Goal: Register for event/course

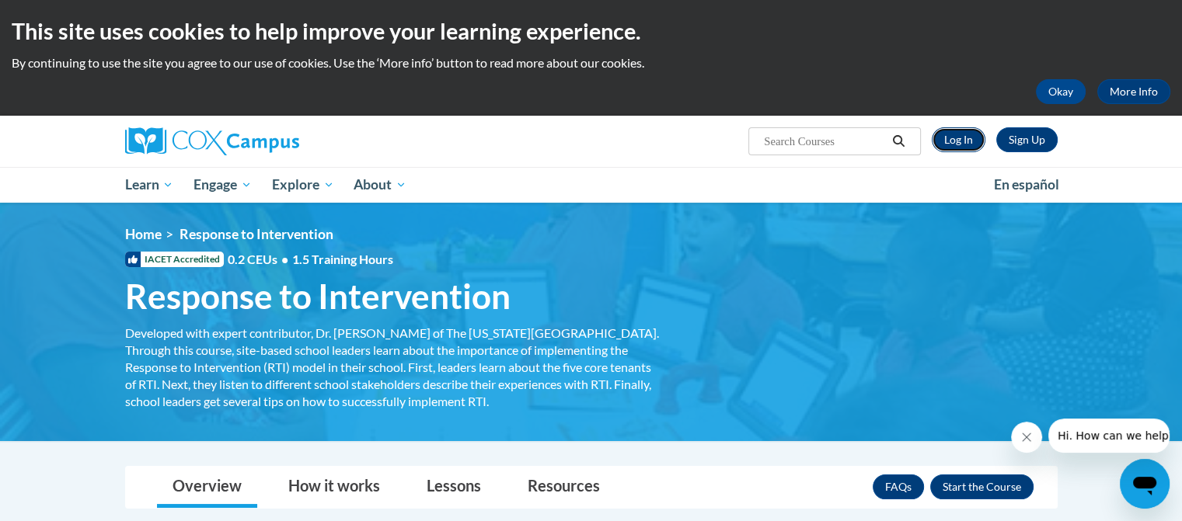
click at [976, 145] on link "Log In" at bounding box center [958, 139] width 54 height 25
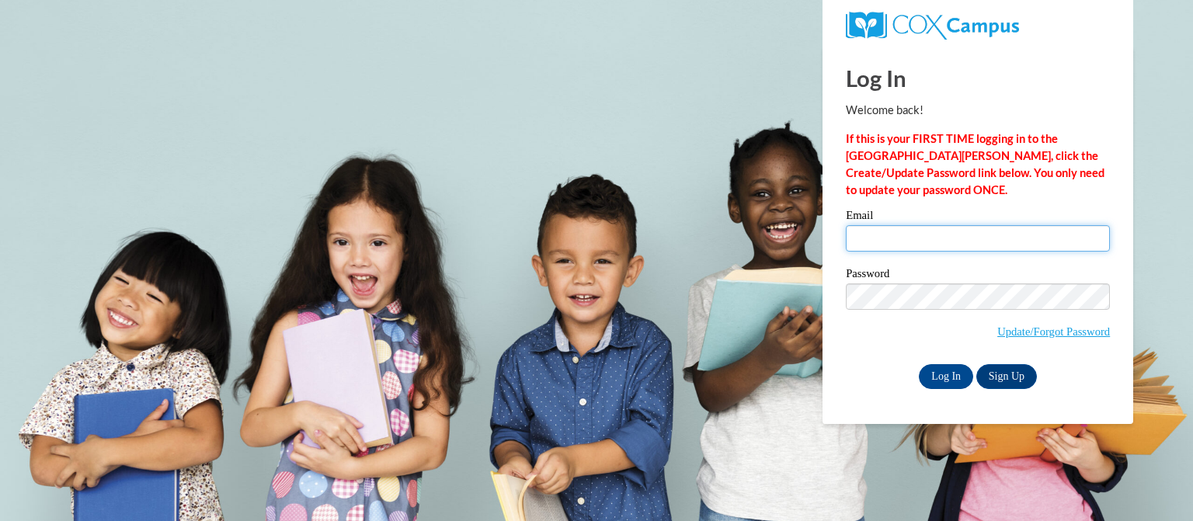
click at [921, 242] on input "Email" at bounding box center [978, 238] width 264 height 26
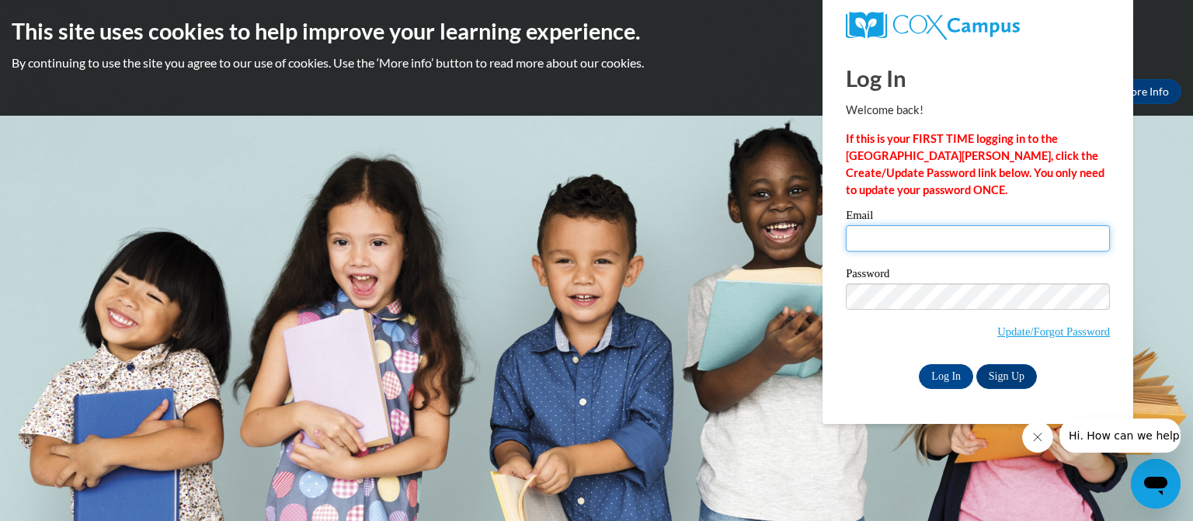
type input "jvdavi0430@ung.edu"
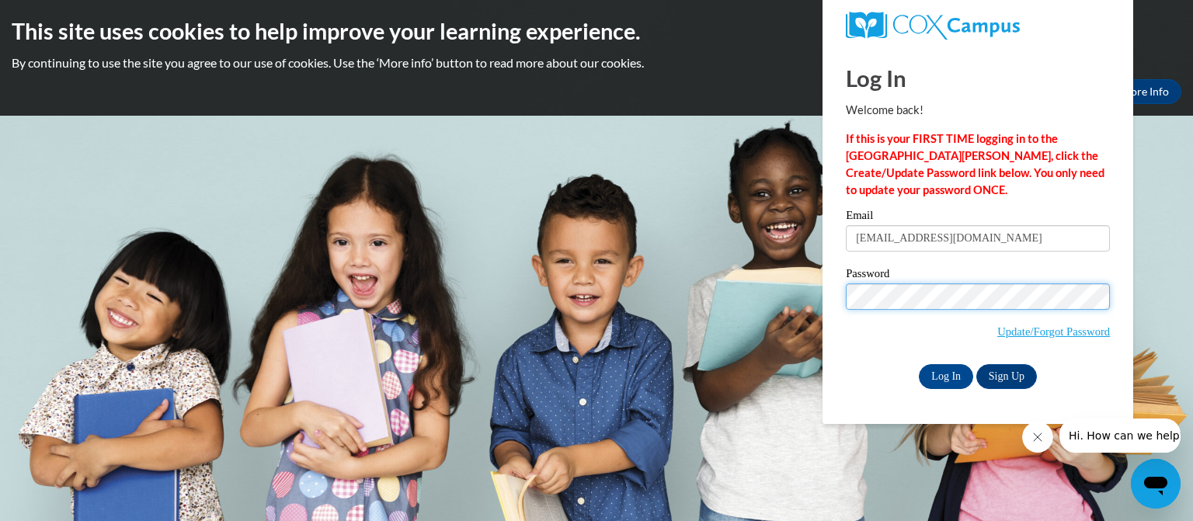
click at [919, 364] on input "Log In" at bounding box center [946, 376] width 54 height 25
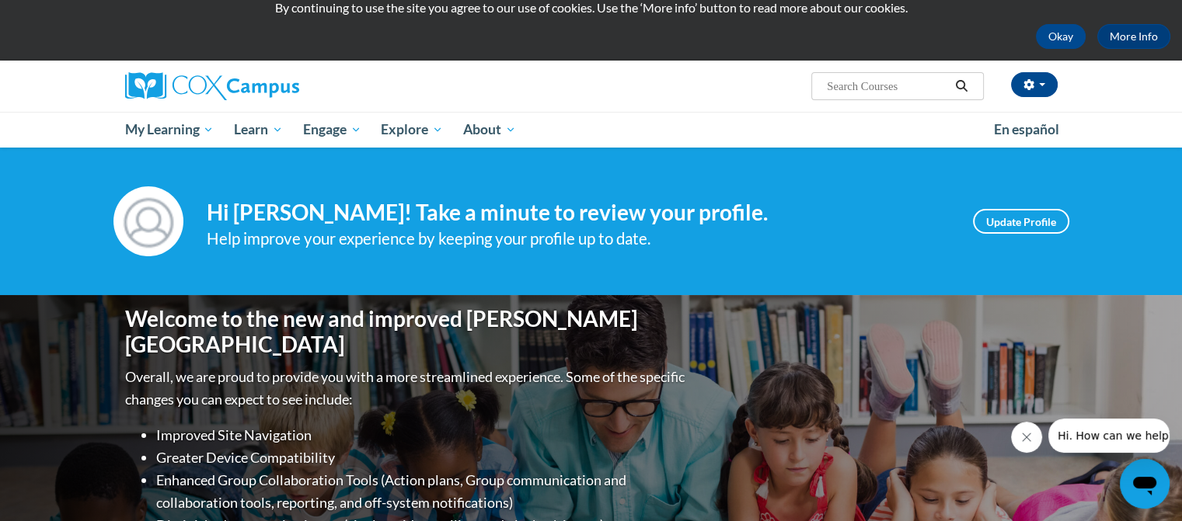
scroll to position [30, 0]
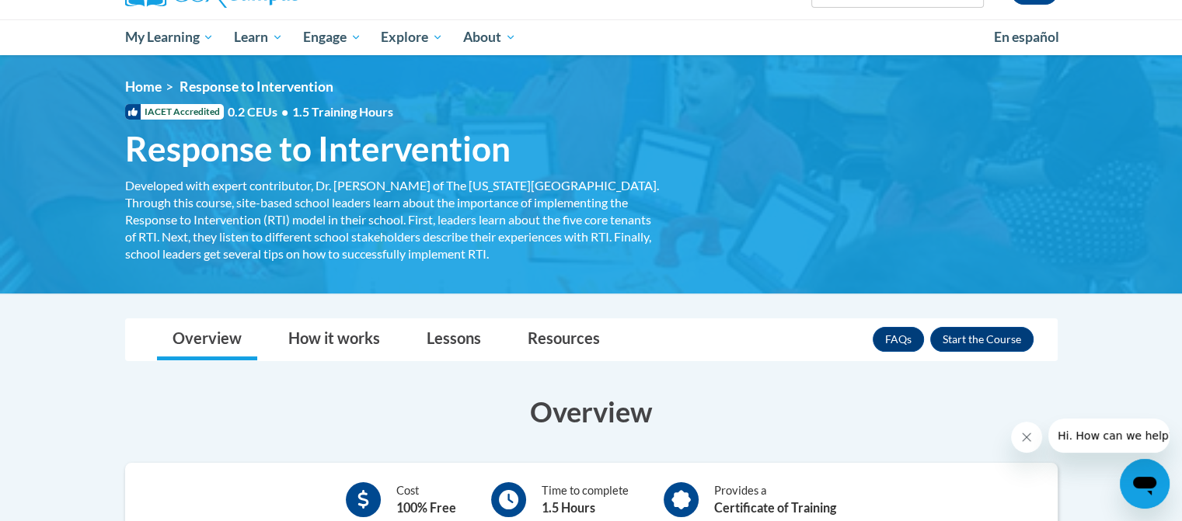
scroll to position [134, 0]
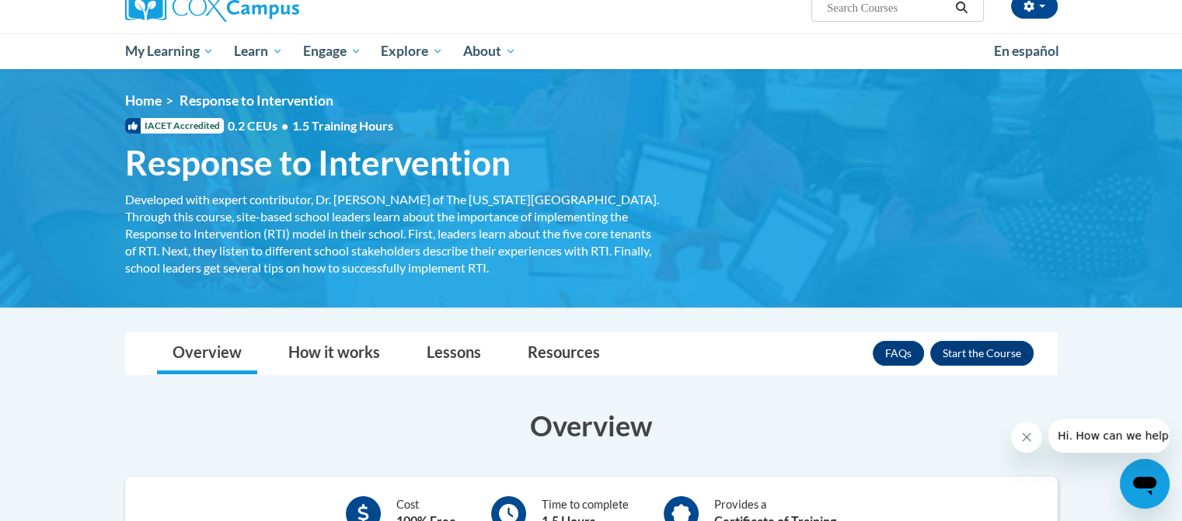
click at [263, 164] on span "Response to Intervention" at bounding box center [317, 162] width 385 height 41
click at [179, 122] on span "IACET Accredited" at bounding box center [174, 126] width 99 height 16
click at [253, 97] on span "Response to Intervention" at bounding box center [256, 100] width 154 height 16
click at [369, 360] on link "How it works" at bounding box center [334, 353] width 123 height 41
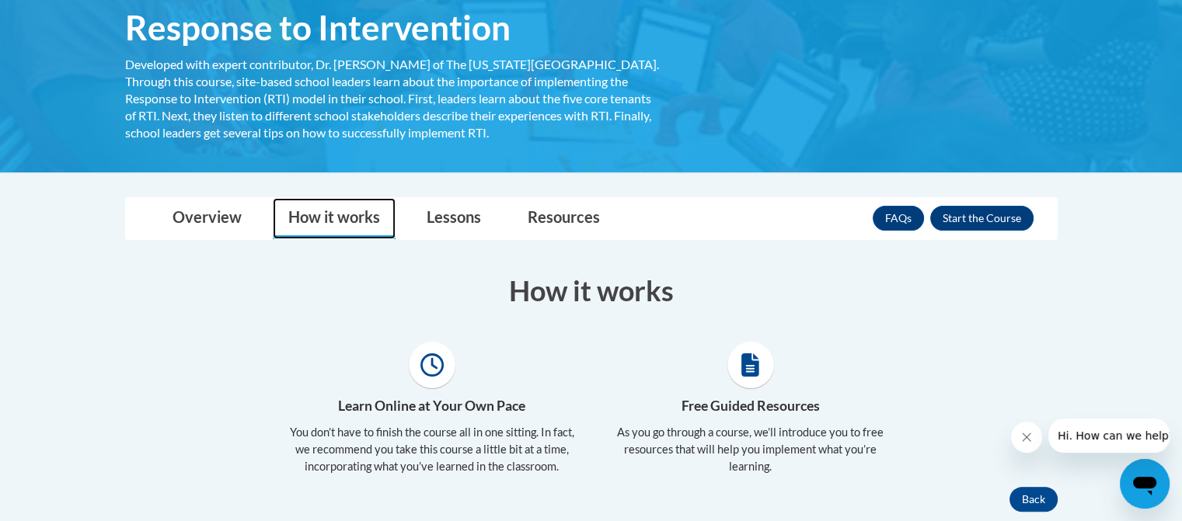
scroll to position [270, 0]
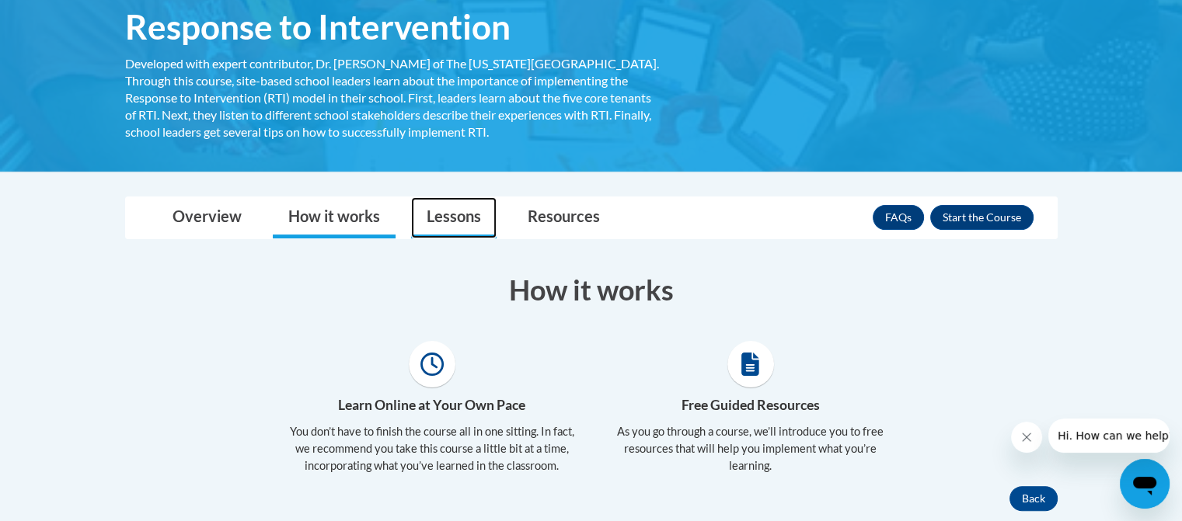
click at [430, 228] on link "Lessons" at bounding box center [453, 217] width 85 height 41
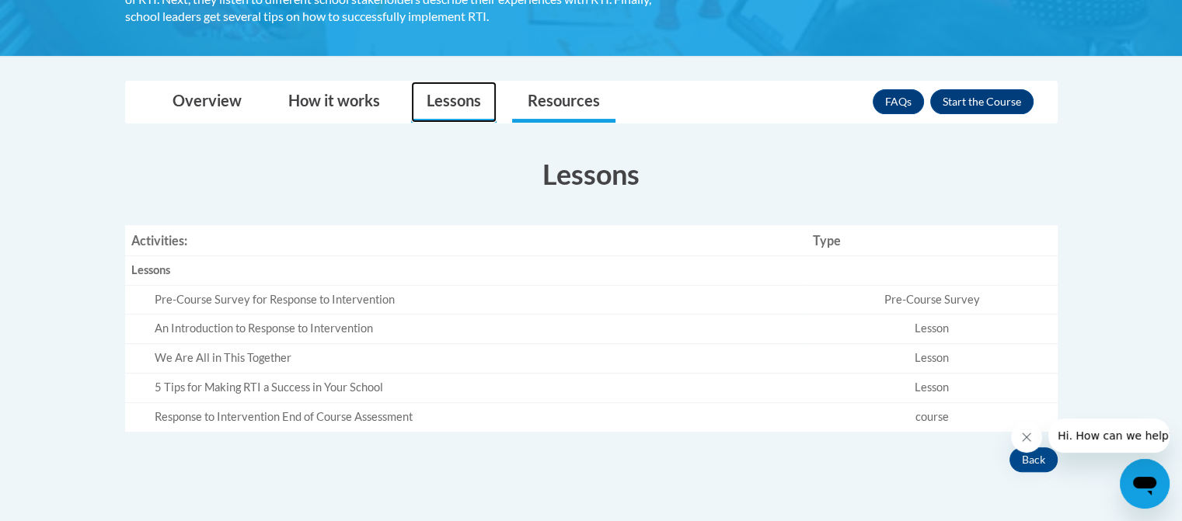
scroll to position [395, 0]
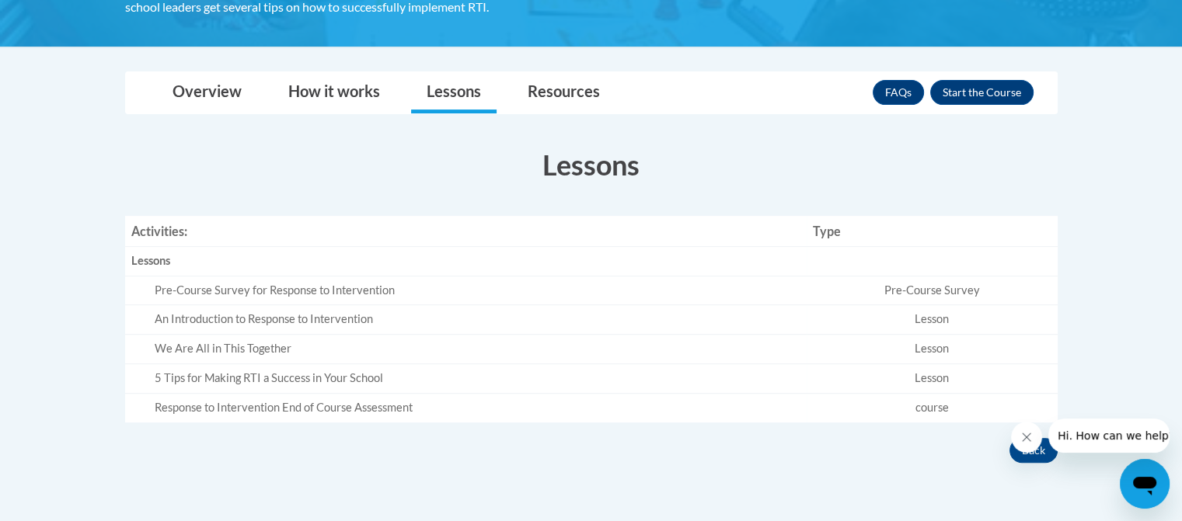
click at [331, 286] on div "Pre-Course Survey for Response to Intervention" at bounding box center [478, 291] width 646 height 16
click at [929, 305] on td "Lesson" at bounding box center [931, 320] width 251 height 30
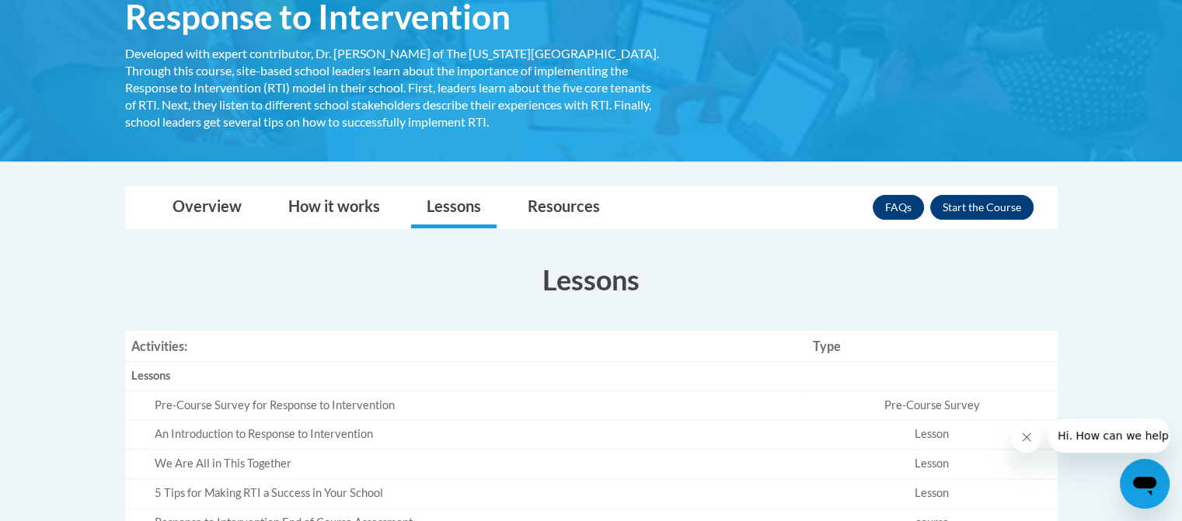
scroll to position [263, 0]
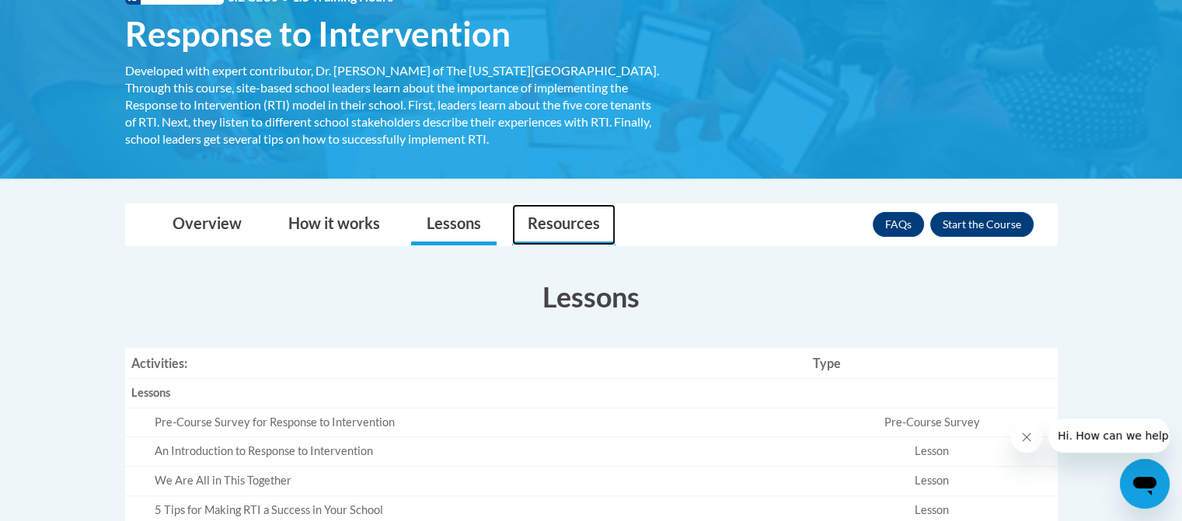
click at [580, 223] on link "Resources" at bounding box center [563, 224] width 103 height 41
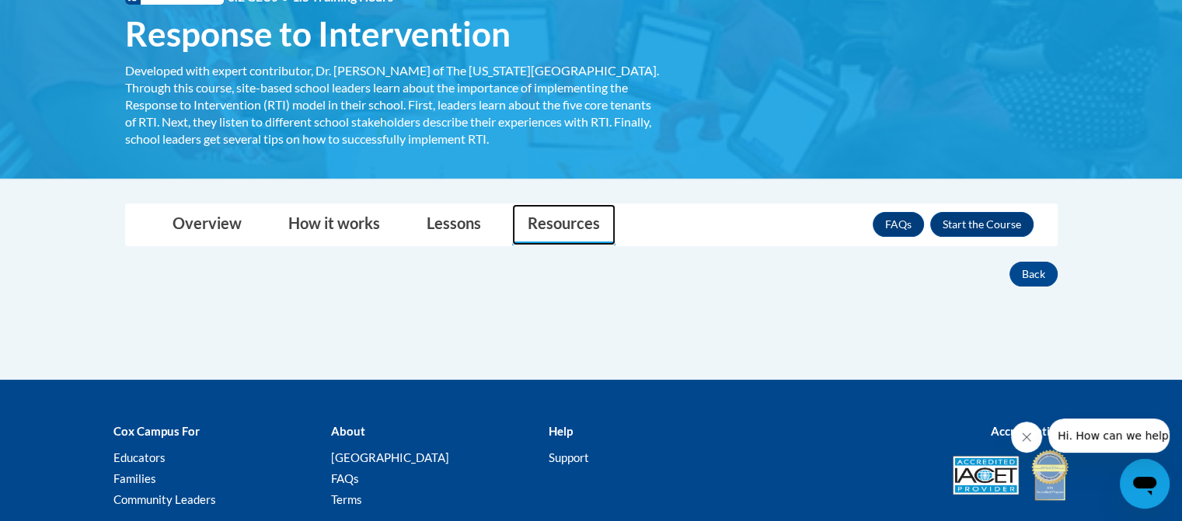
scroll to position [376, 0]
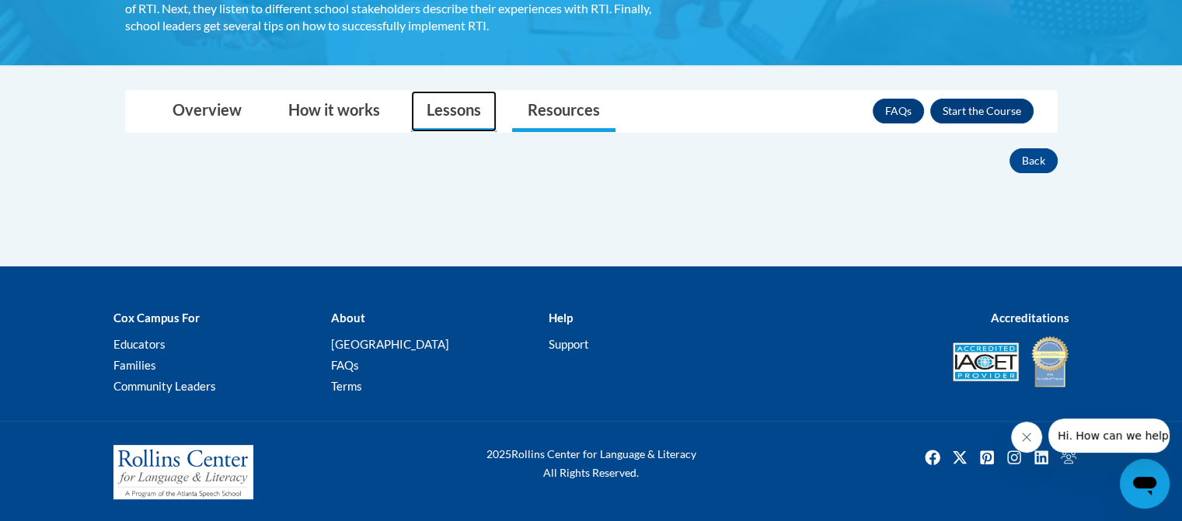
click at [419, 97] on link "Lessons" at bounding box center [453, 111] width 85 height 41
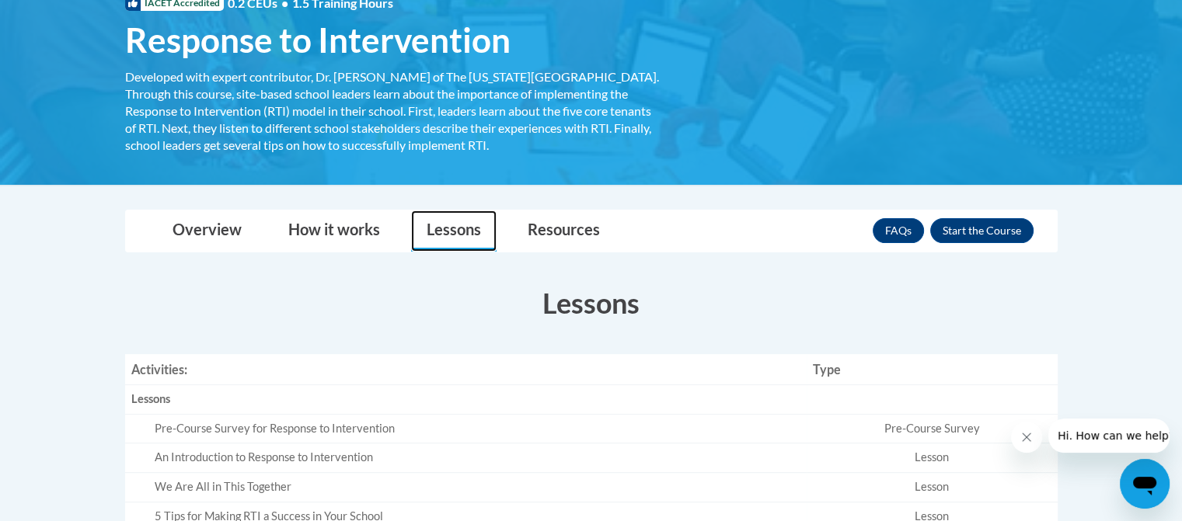
scroll to position [255, 0]
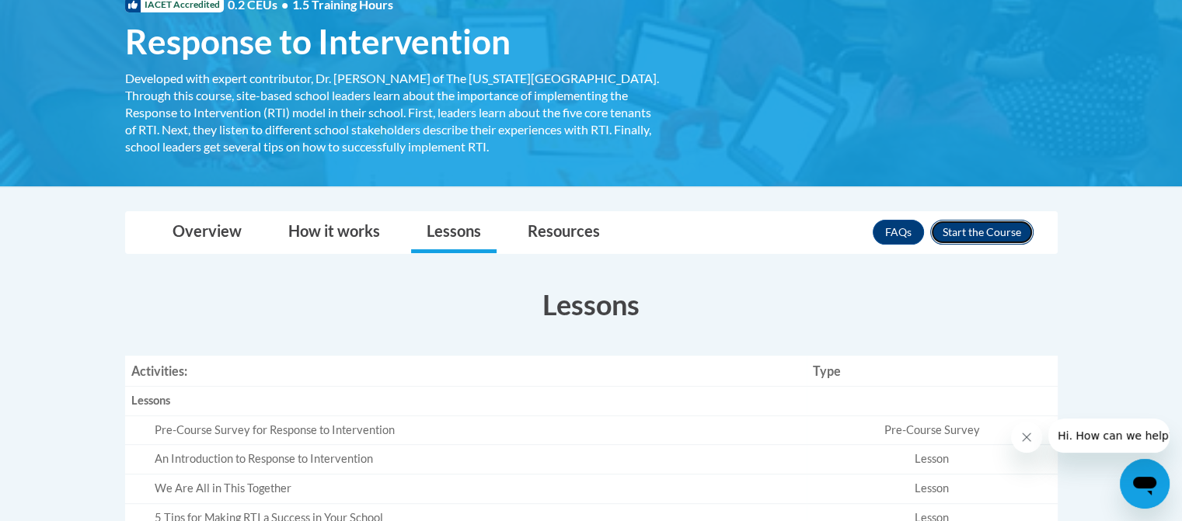
click at [981, 230] on button "Enroll" at bounding box center [981, 232] width 103 height 25
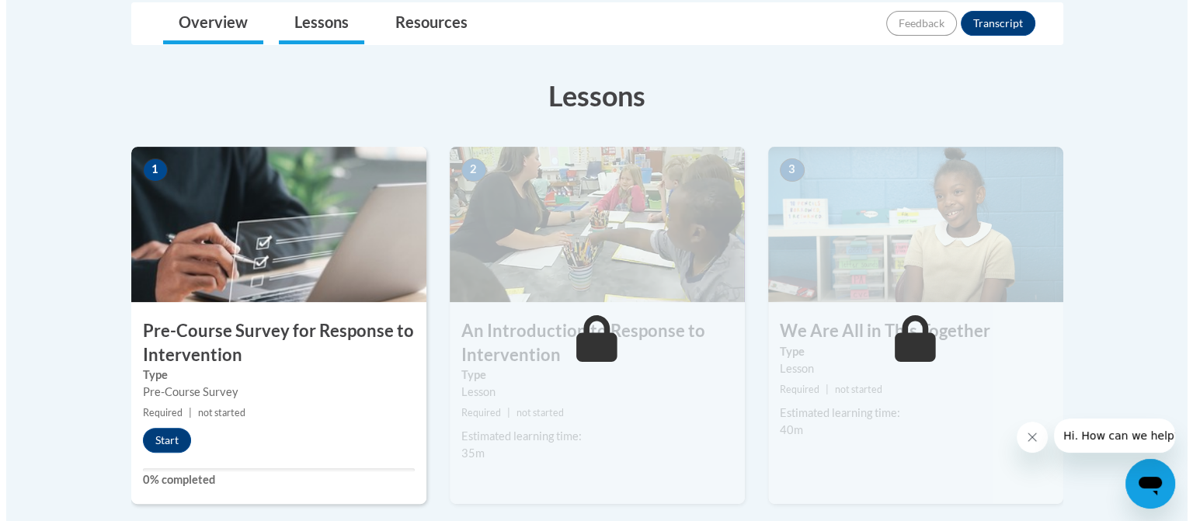
scroll to position [374, 0]
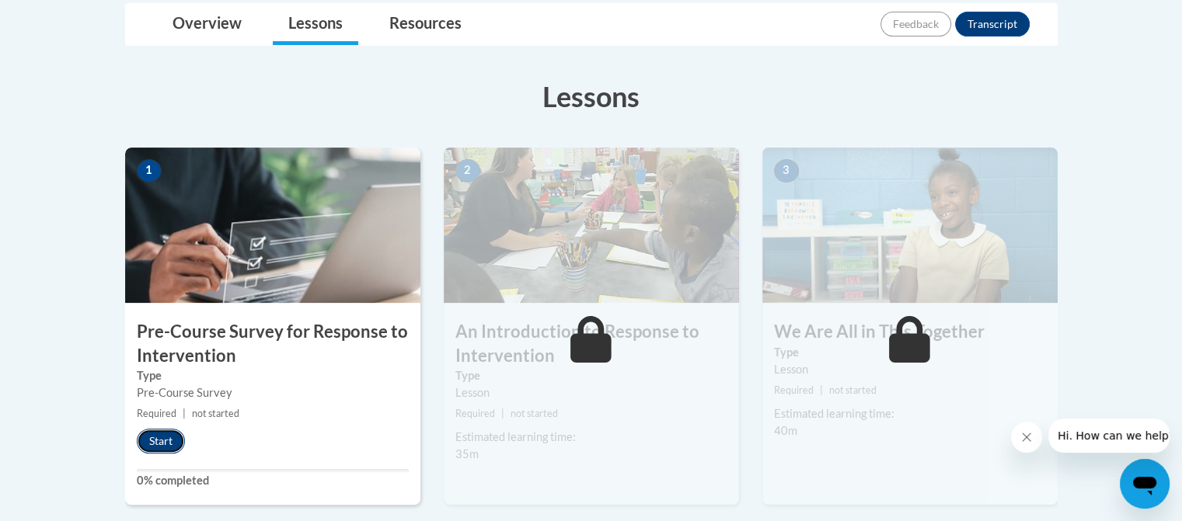
click at [173, 442] on button "Start" at bounding box center [161, 441] width 48 height 25
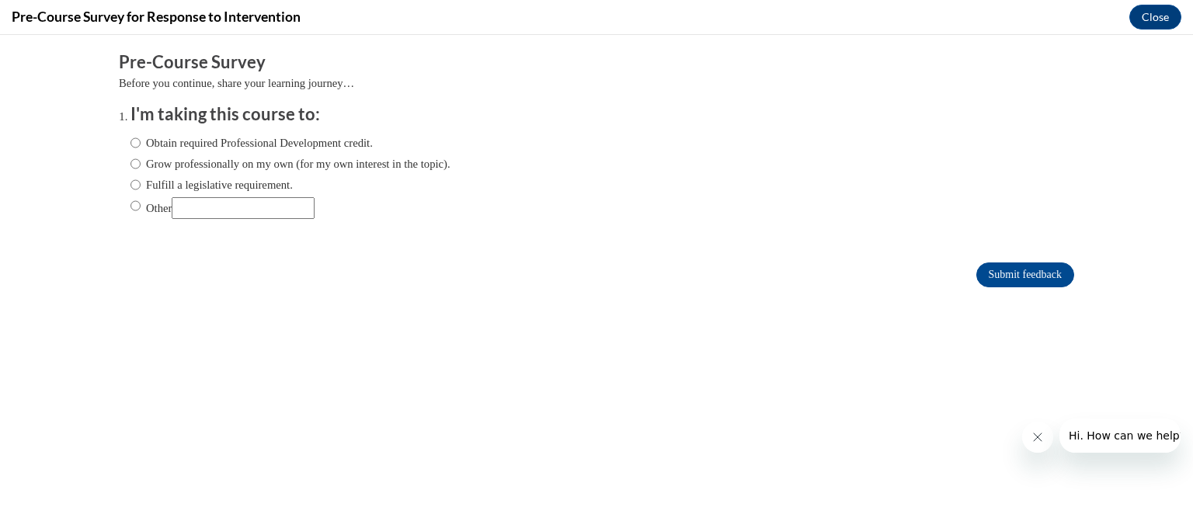
scroll to position [0, 0]
click at [189, 144] on label "Obtain required Professional Development credit." at bounding box center [252, 142] width 242 height 17
click at [141, 144] on input "Obtain required Professional Development credit." at bounding box center [136, 142] width 10 height 17
radio input "true"
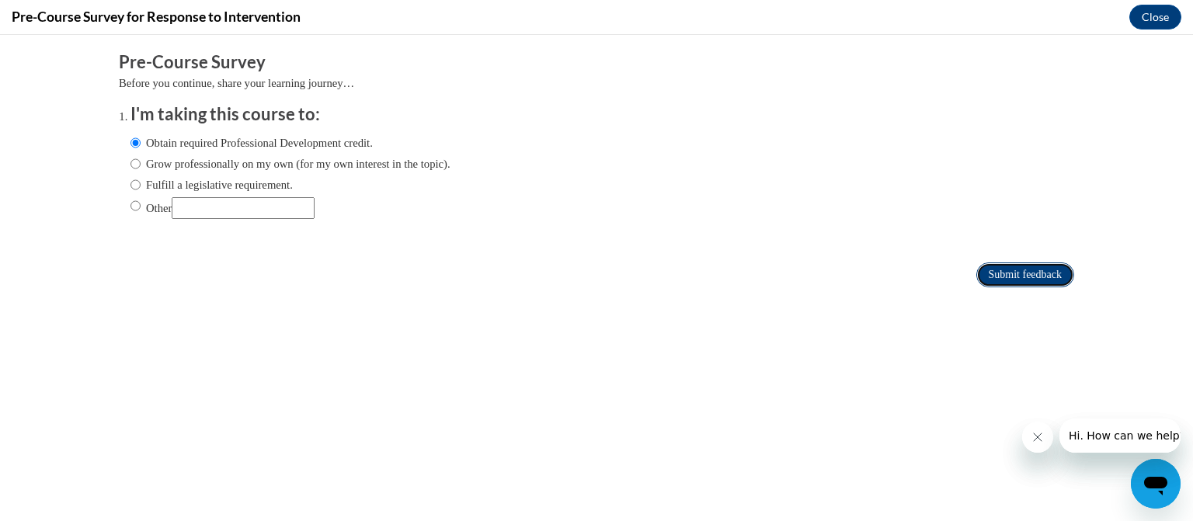
click at [978, 270] on input "Submit feedback" at bounding box center [1025, 275] width 98 height 25
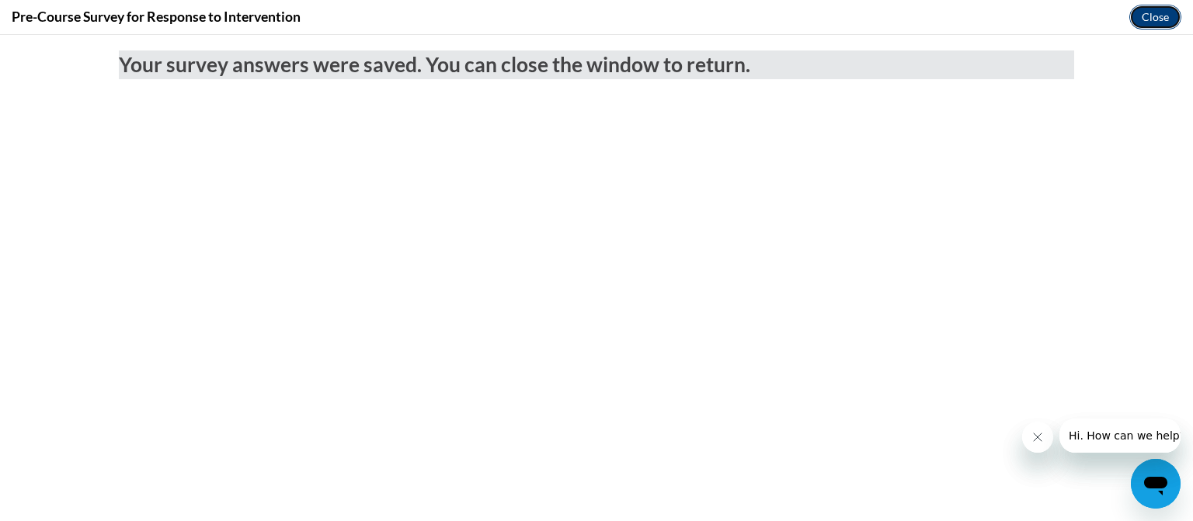
click at [1157, 14] on button "Close" at bounding box center [1156, 17] width 52 height 25
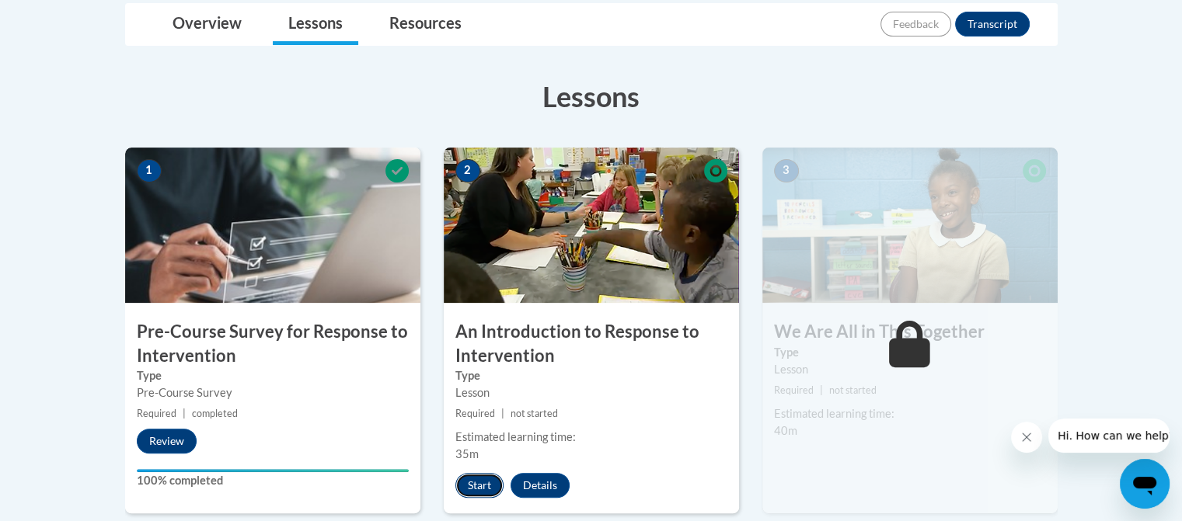
click at [485, 491] on button "Start" at bounding box center [479, 485] width 48 height 25
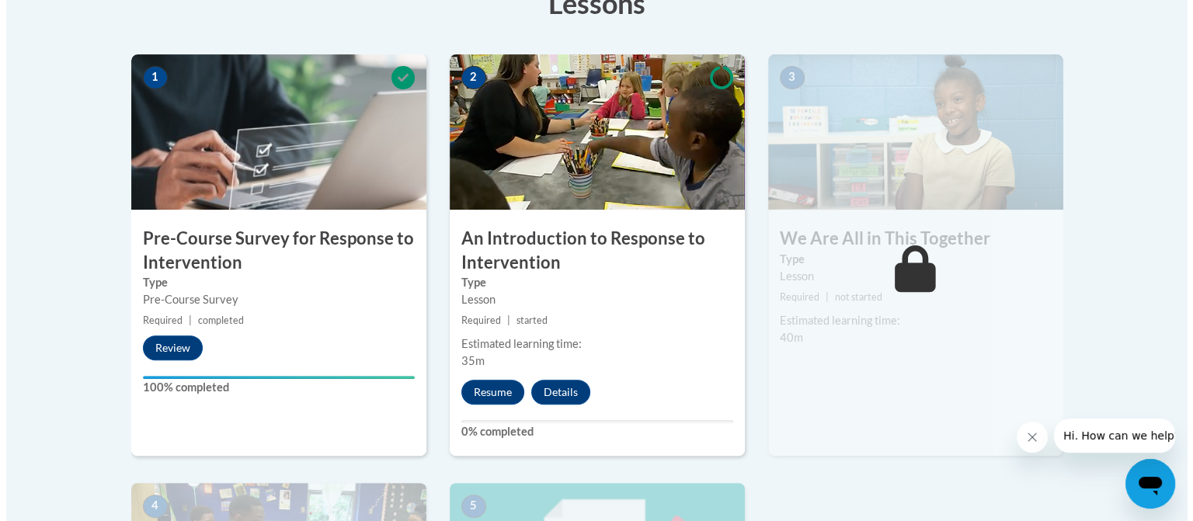
scroll to position [468, 0]
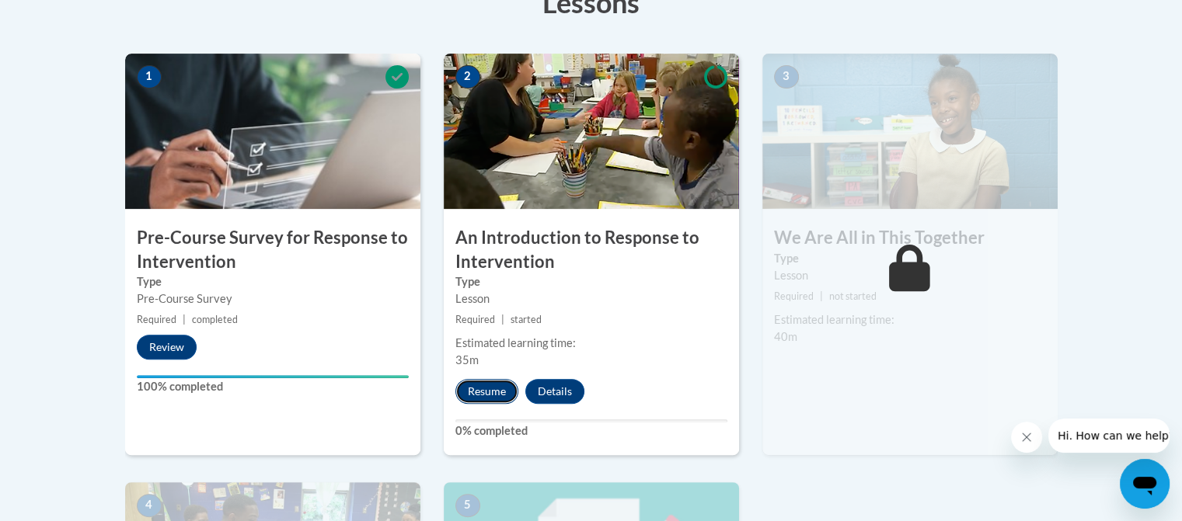
click at [497, 383] on button "Resume" at bounding box center [486, 391] width 63 height 25
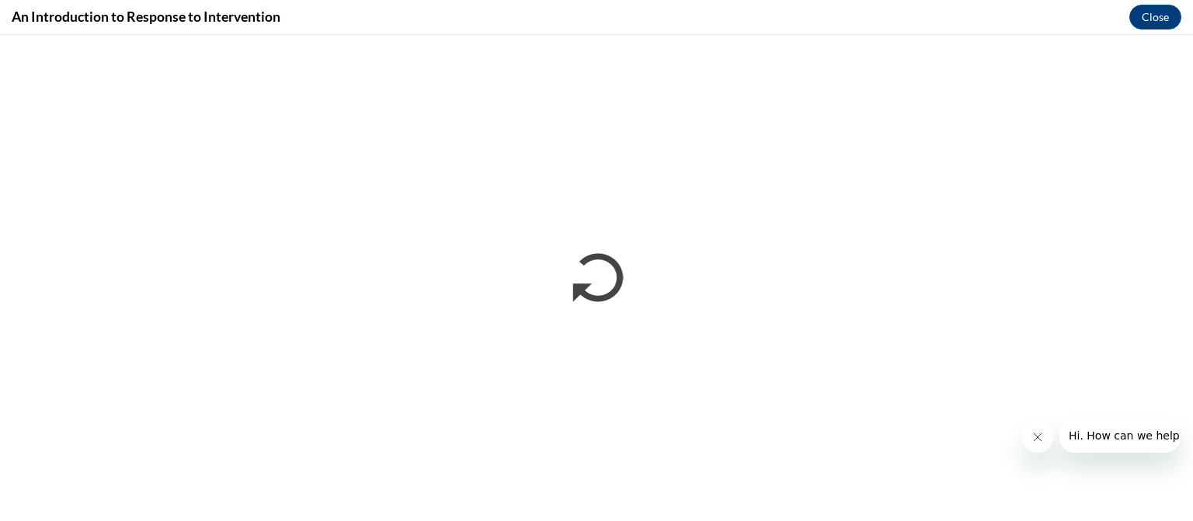
scroll to position [0, 0]
